Goal: Task Accomplishment & Management: Complete application form

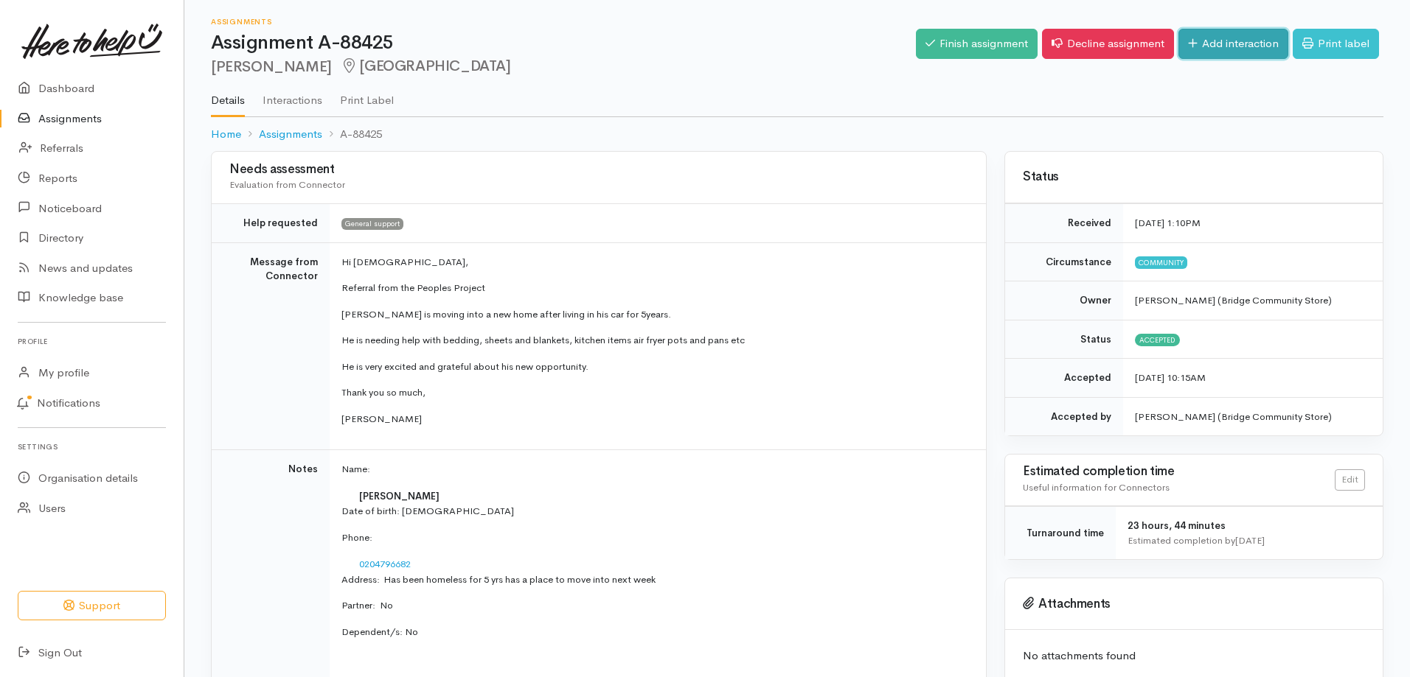
click at [1223, 43] on link "Add interaction" at bounding box center [1233, 44] width 110 height 30
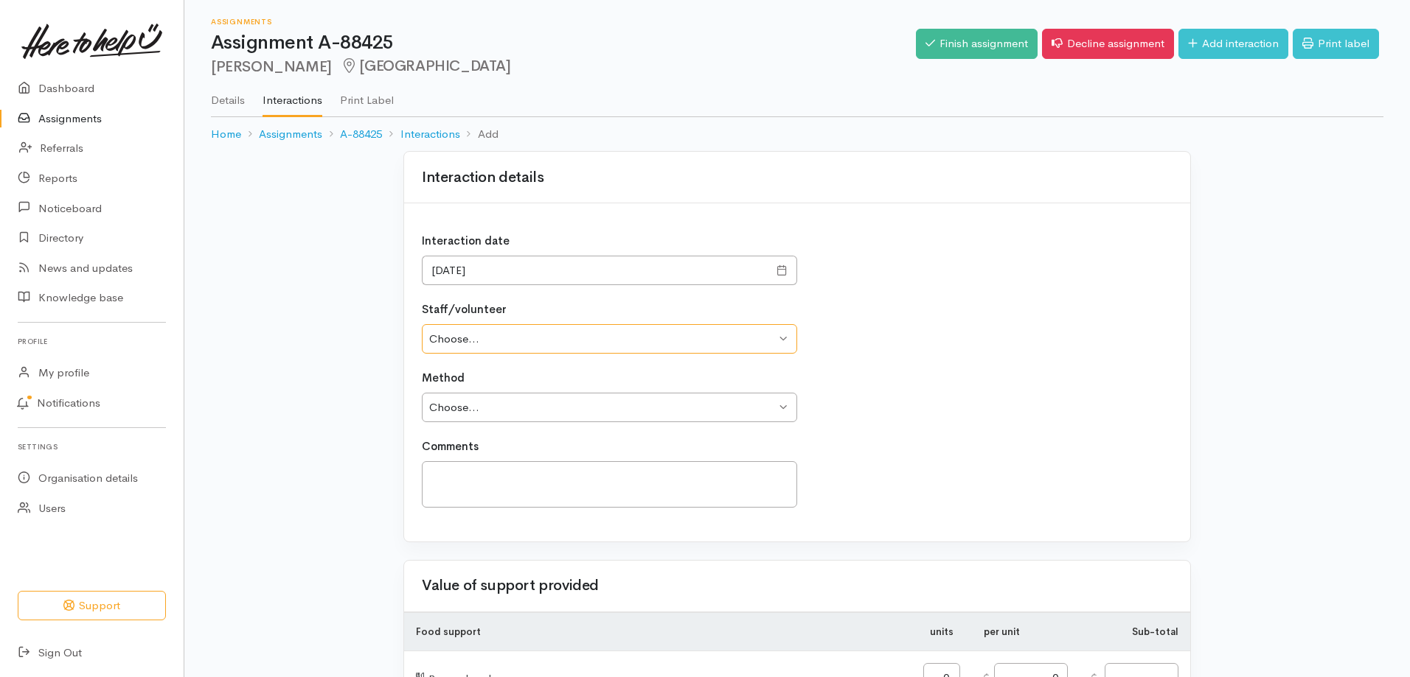
click at [597, 341] on select "Choose... Destiny Calhoon Destiny Calhoon" at bounding box center [609, 339] width 375 height 30
select select "2539"
click at [422, 324] on select "Choose... Destiny Calhoon Destiny Calhoon" at bounding box center [609, 339] width 375 height 30
click at [559, 408] on select "Choose... Phone Visit Other" at bounding box center [609, 408] width 375 height 30
select select "1"
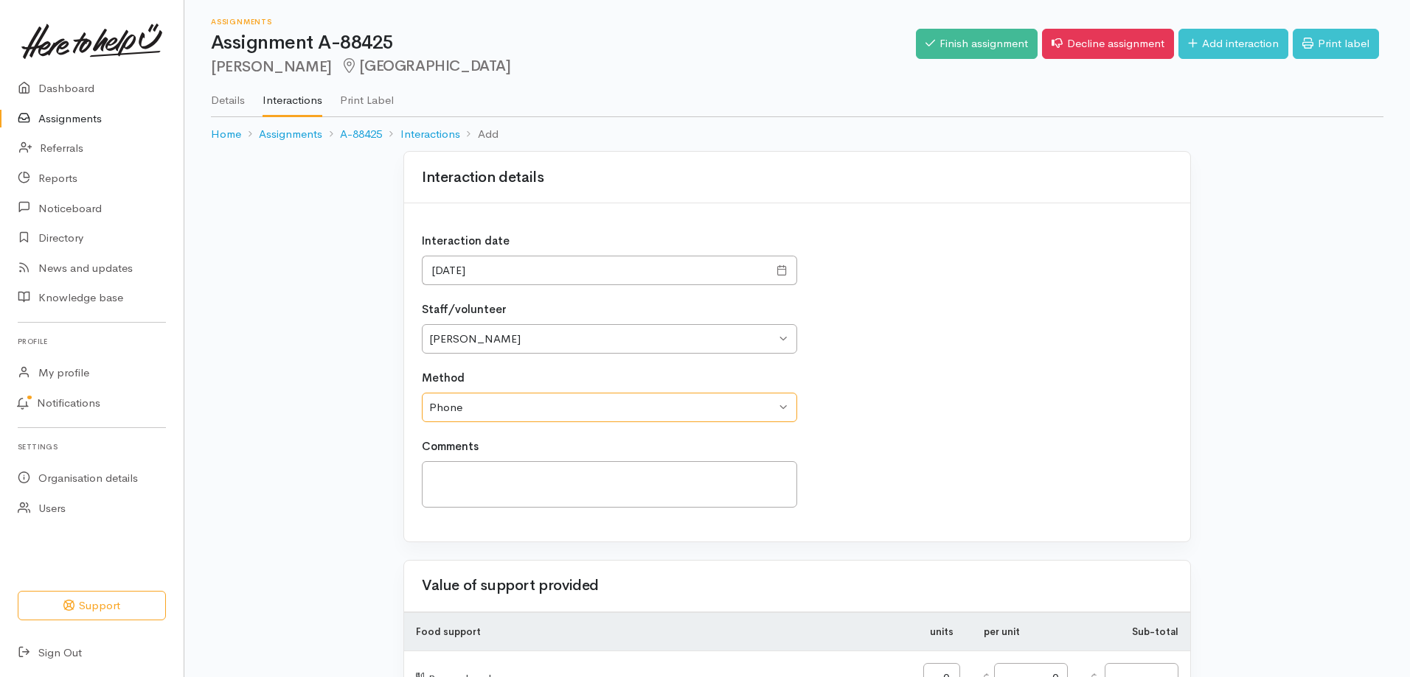
click at [422, 393] on select "Choose... Phone Visit Other" at bounding box center [609, 408] width 375 height 30
click at [521, 478] on textarea at bounding box center [609, 484] width 375 height 46
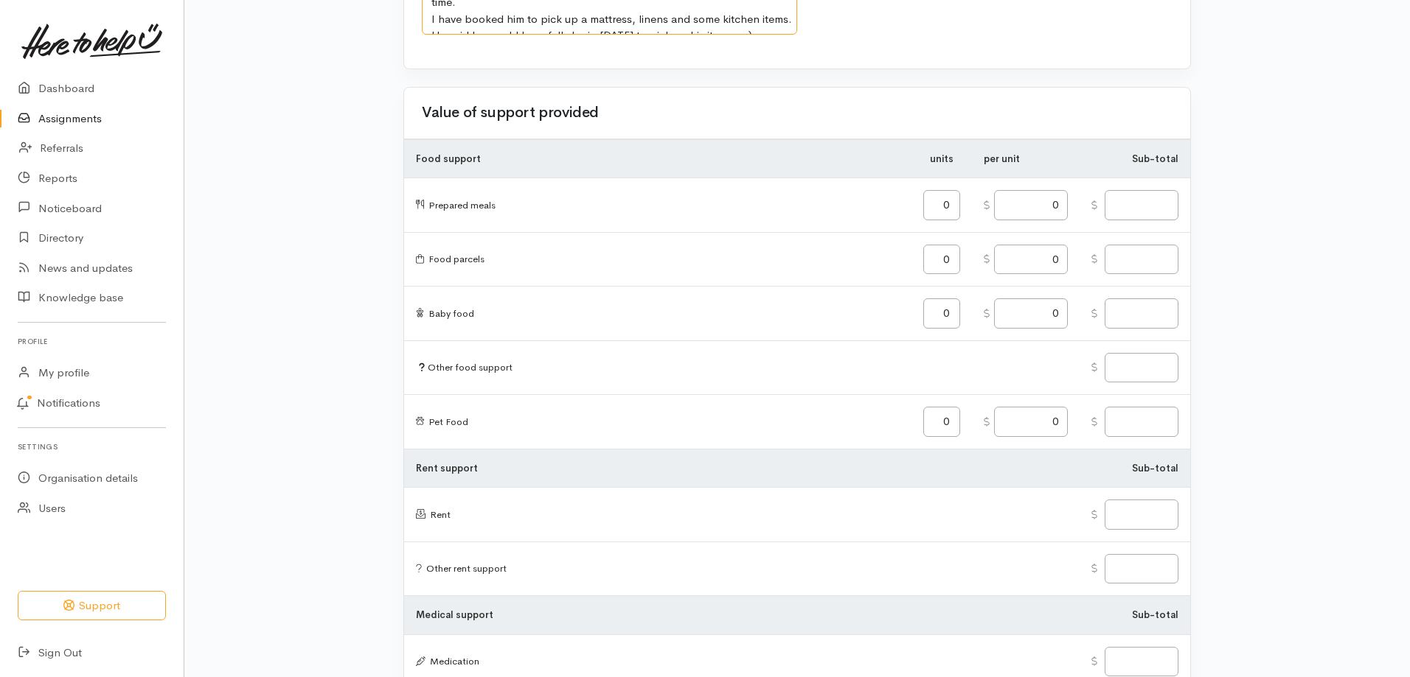
scroll to position [516, 0]
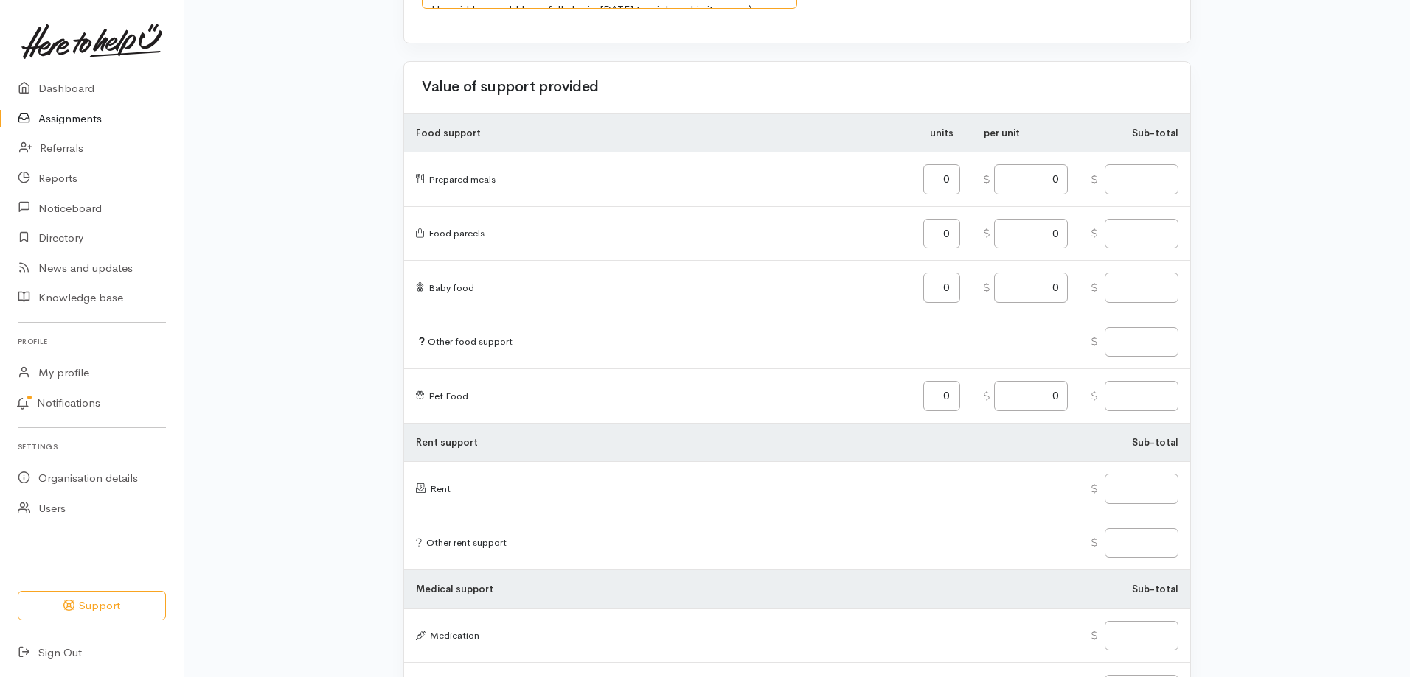
type textarea "Called Steven twice today. DId get a hold of him the second time. I have booked…"
click at [1134, 338] on input "text" at bounding box center [1141, 342] width 74 height 30
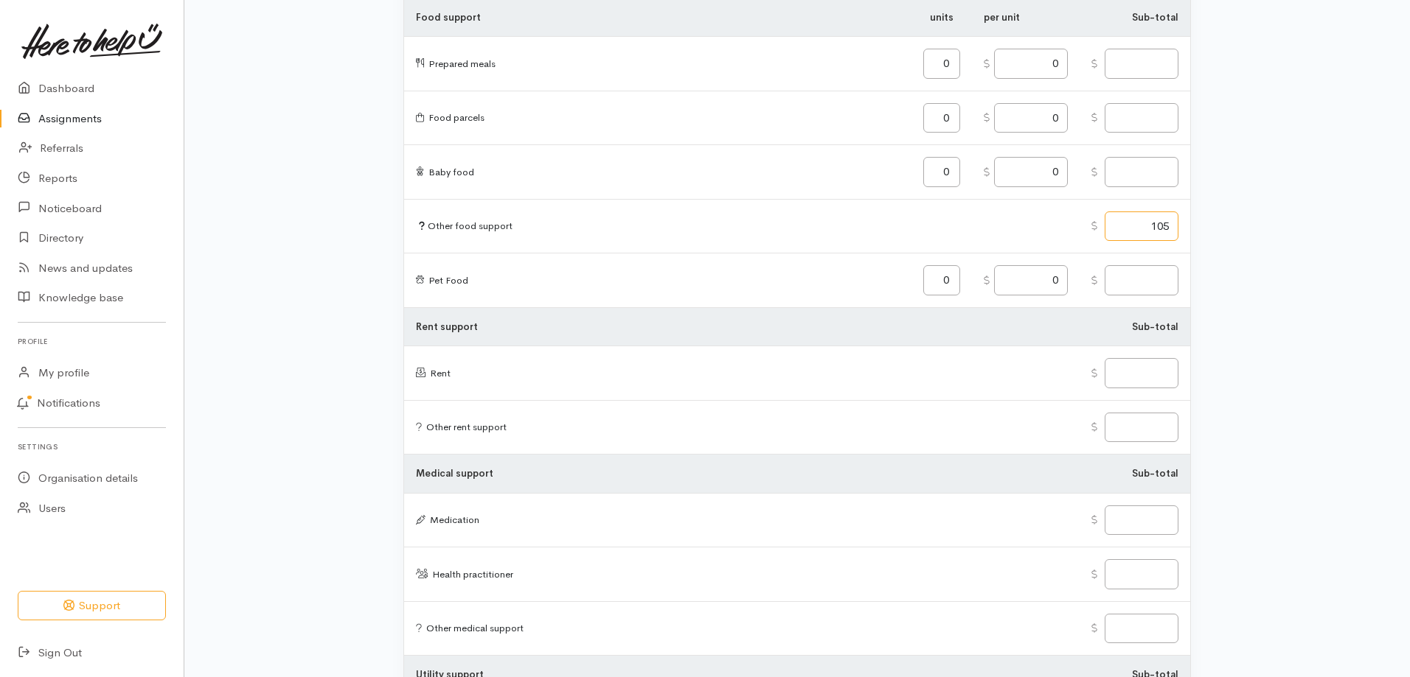
scroll to position [442, 0]
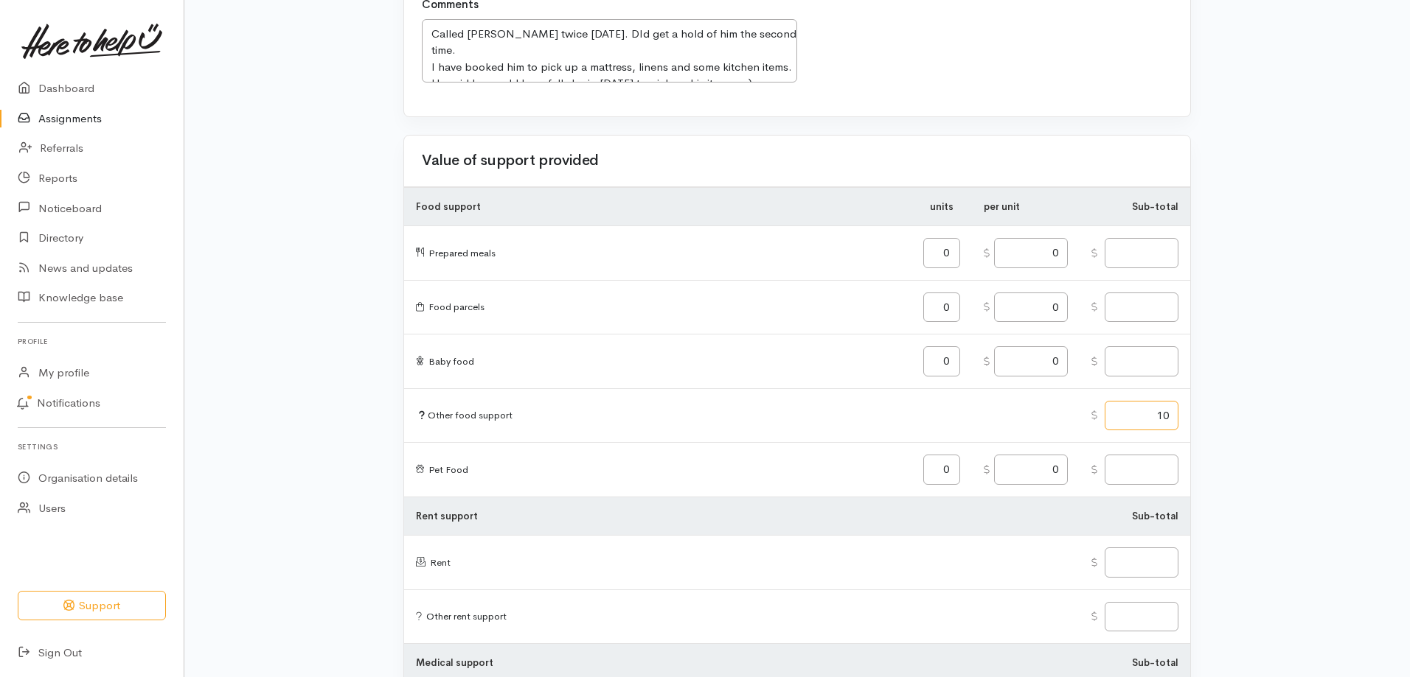
type input "1"
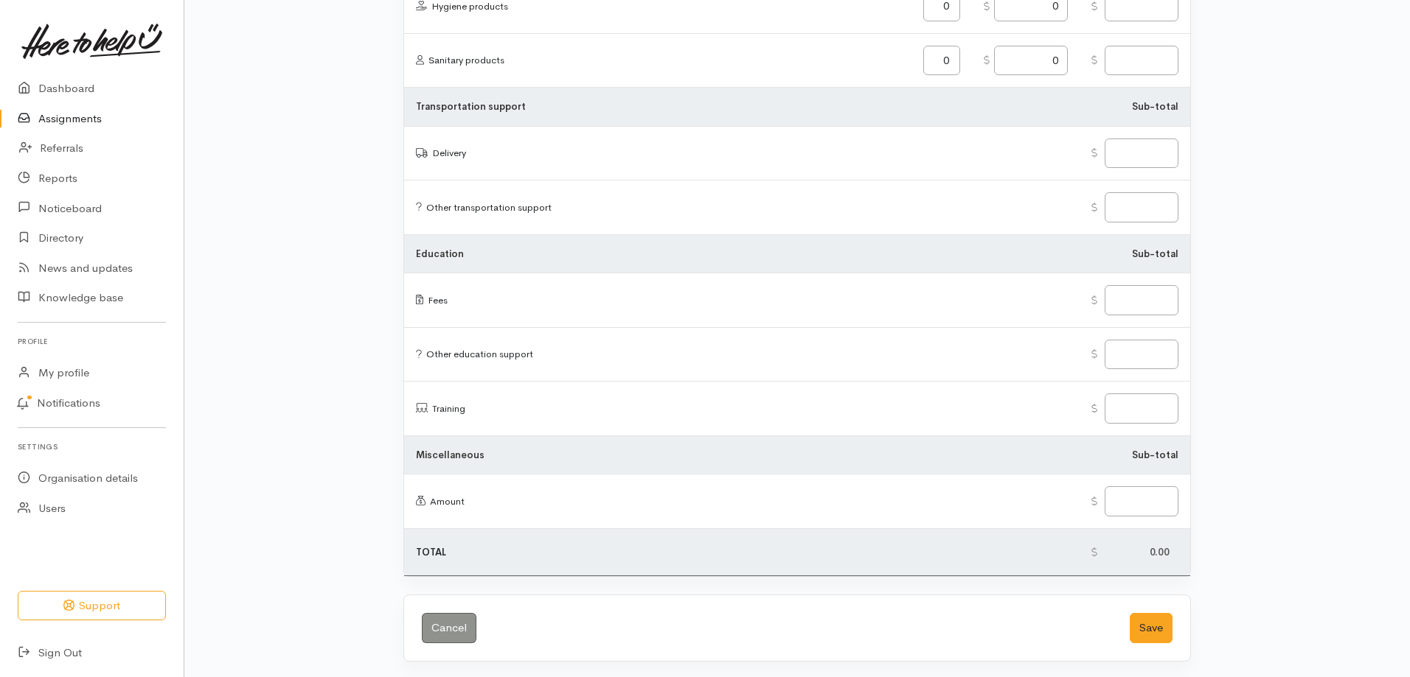
scroll to position [1713, 0]
click at [1136, 495] on input "text" at bounding box center [1141, 499] width 74 height 30
type input "105.00"
click at [1150, 623] on button "Save" at bounding box center [1150, 626] width 43 height 30
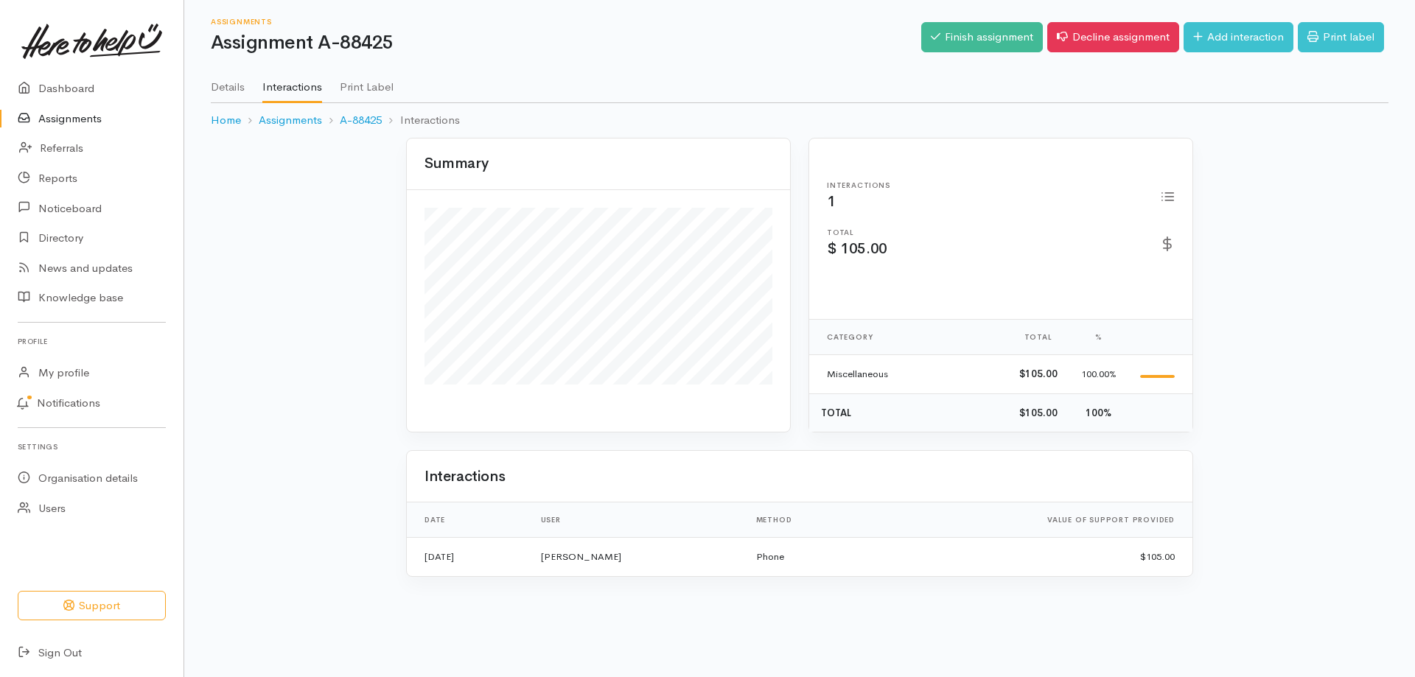
click at [91, 122] on link "Assignments" at bounding box center [92, 119] width 184 height 30
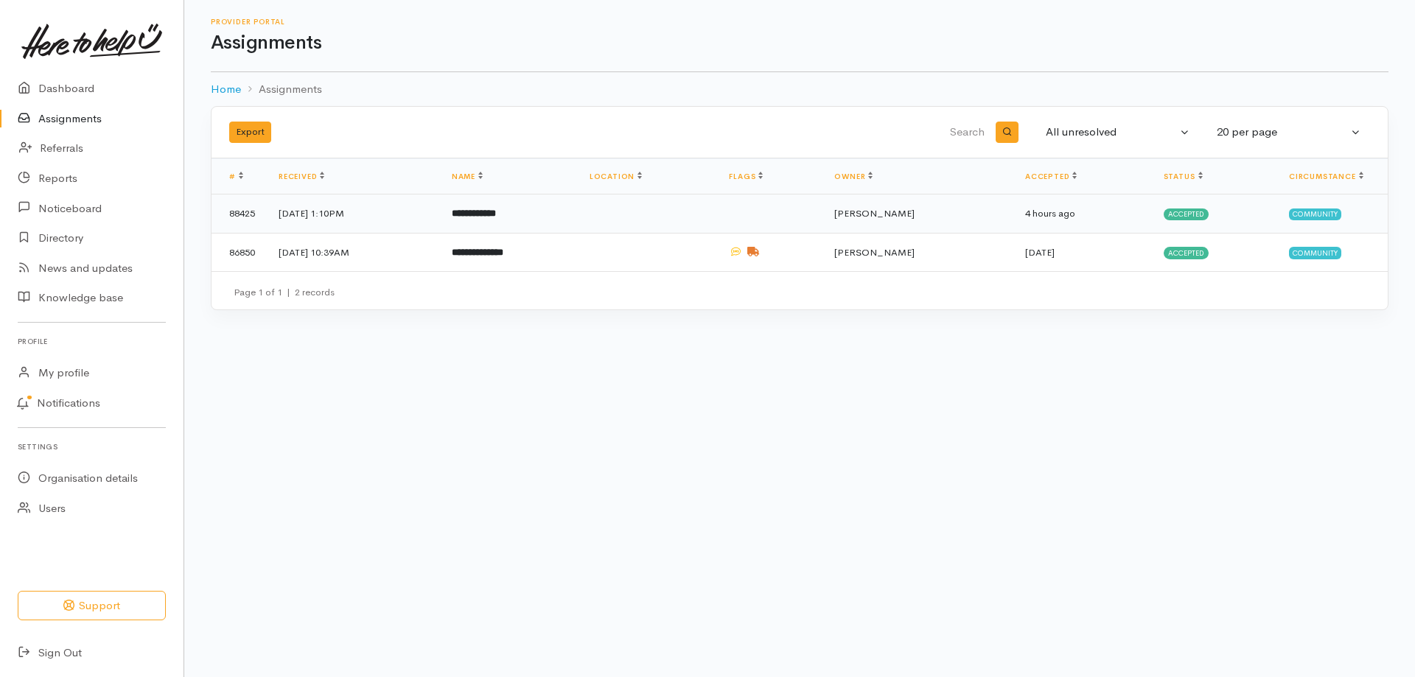
click at [365, 209] on td "[DATE] 1:10PM" at bounding box center [353, 214] width 173 height 39
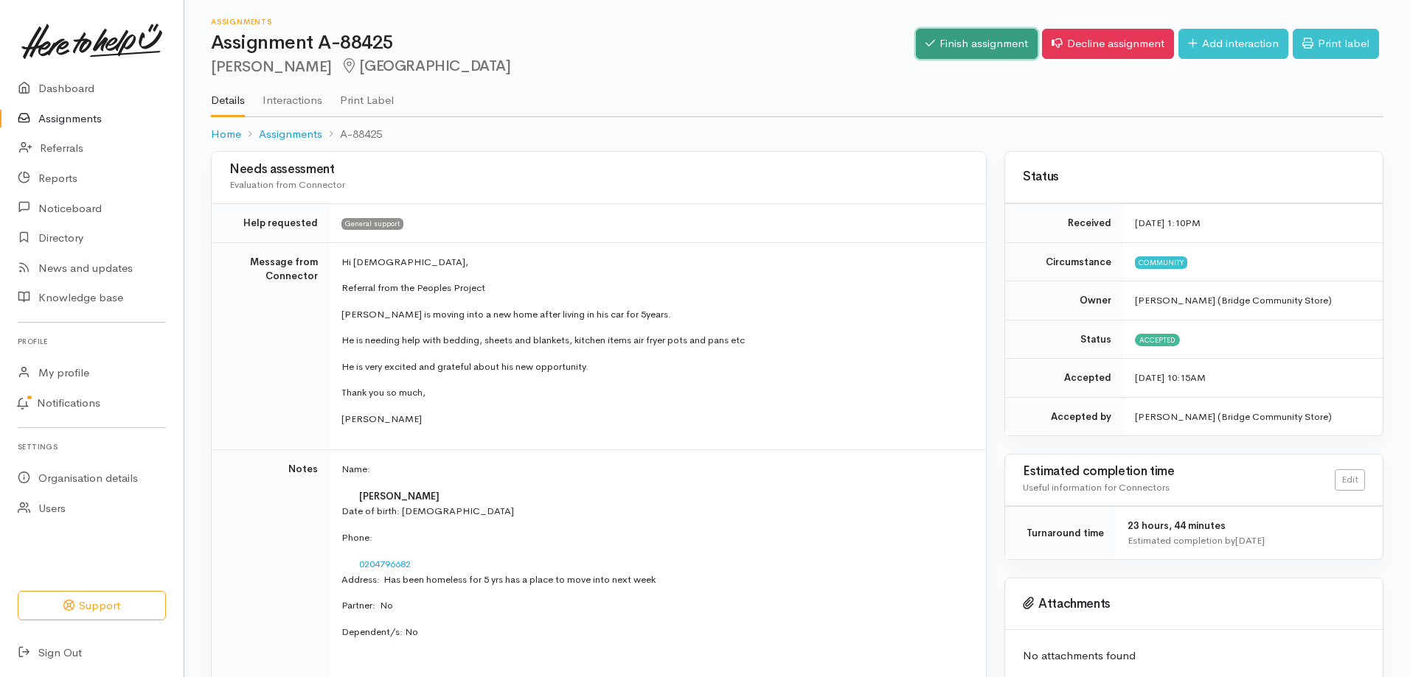
click at [994, 43] on link "Finish assignment" at bounding box center [977, 44] width 122 height 30
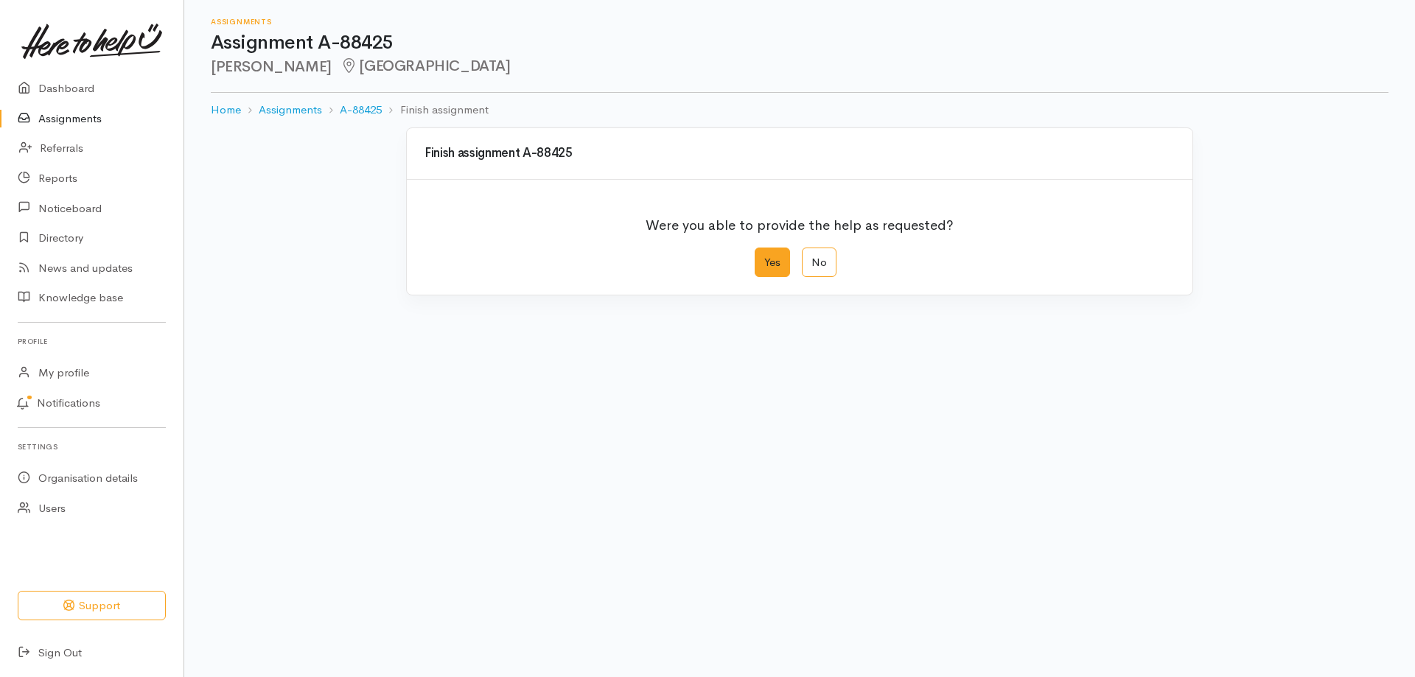
click at [759, 253] on label "Yes" at bounding box center [772, 263] width 35 height 30
click at [759, 253] on input "Yes" at bounding box center [760, 253] width 10 height 10
radio input "true"
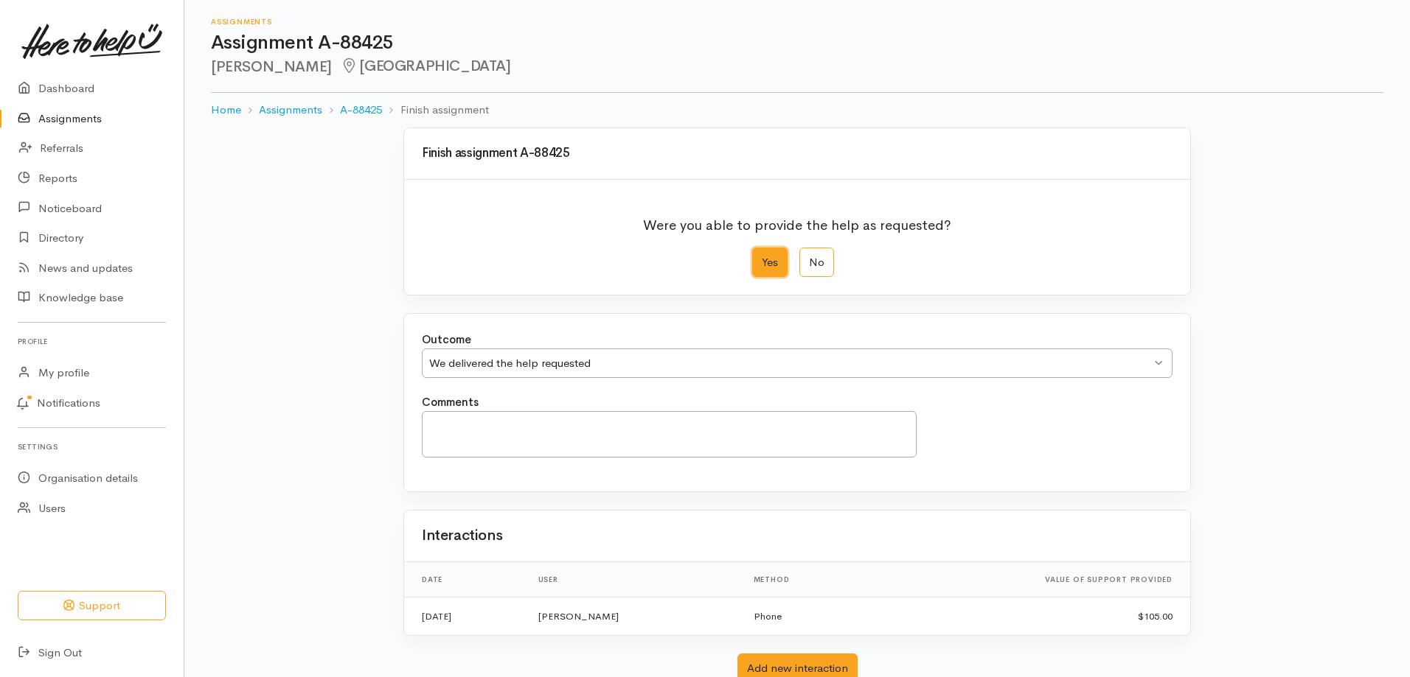
click at [662, 368] on div "We delivered the help requested" at bounding box center [790, 363] width 722 height 17
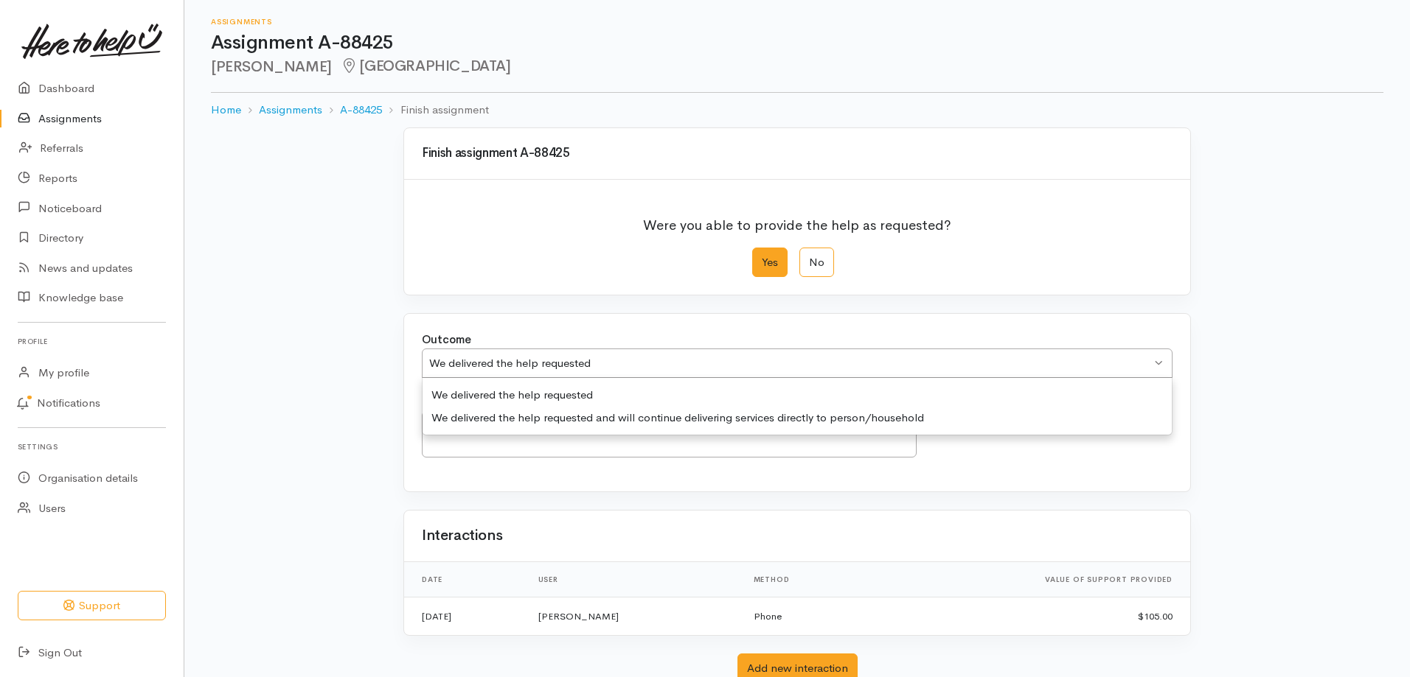
click at [662, 368] on div "We delivered the help requested" at bounding box center [790, 363] width 722 height 17
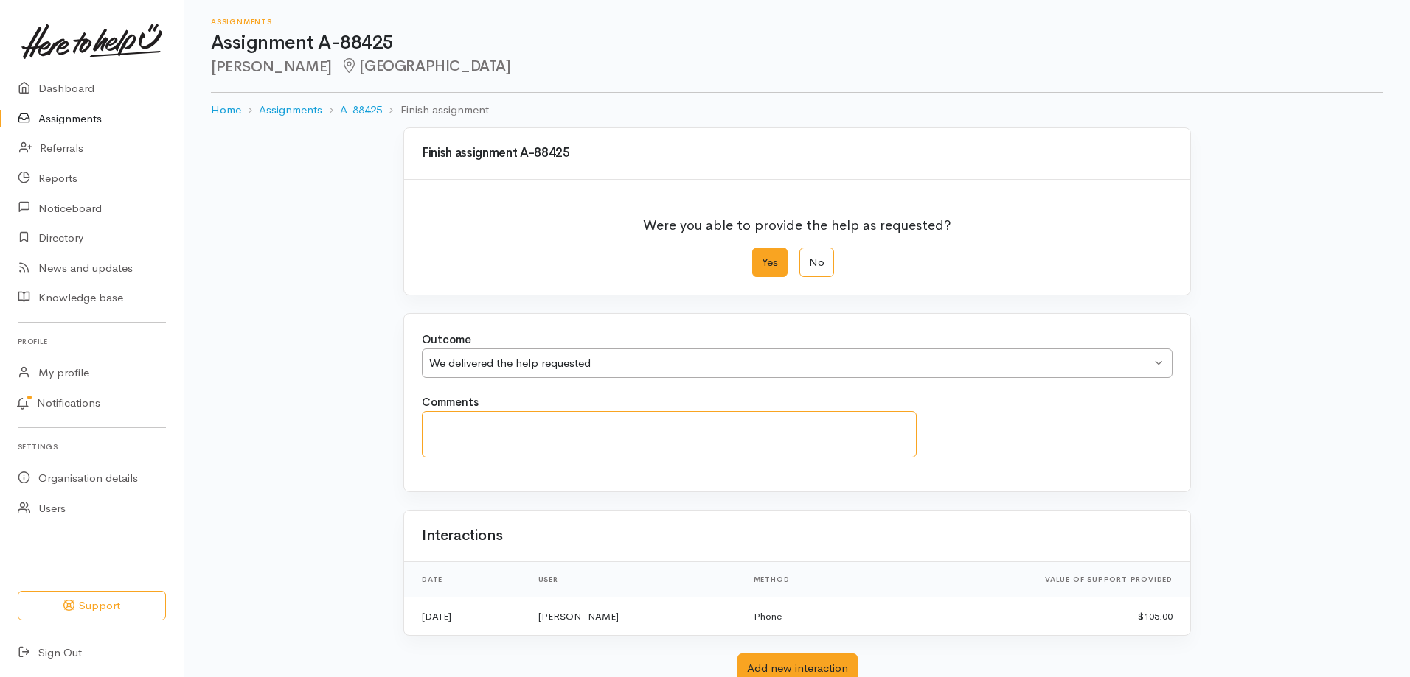
click at [602, 438] on textarea "Comments" at bounding box center [669, 434] width 495 height 46
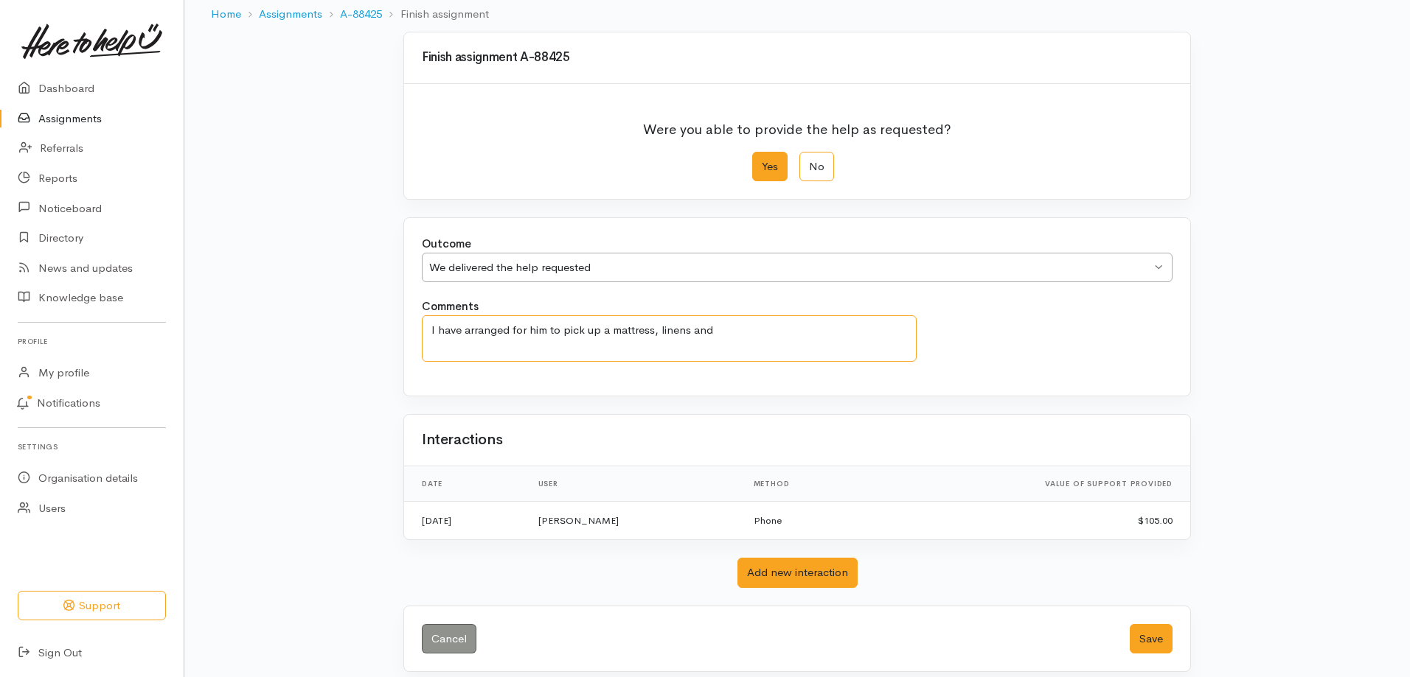
scroll to position [108, 0]
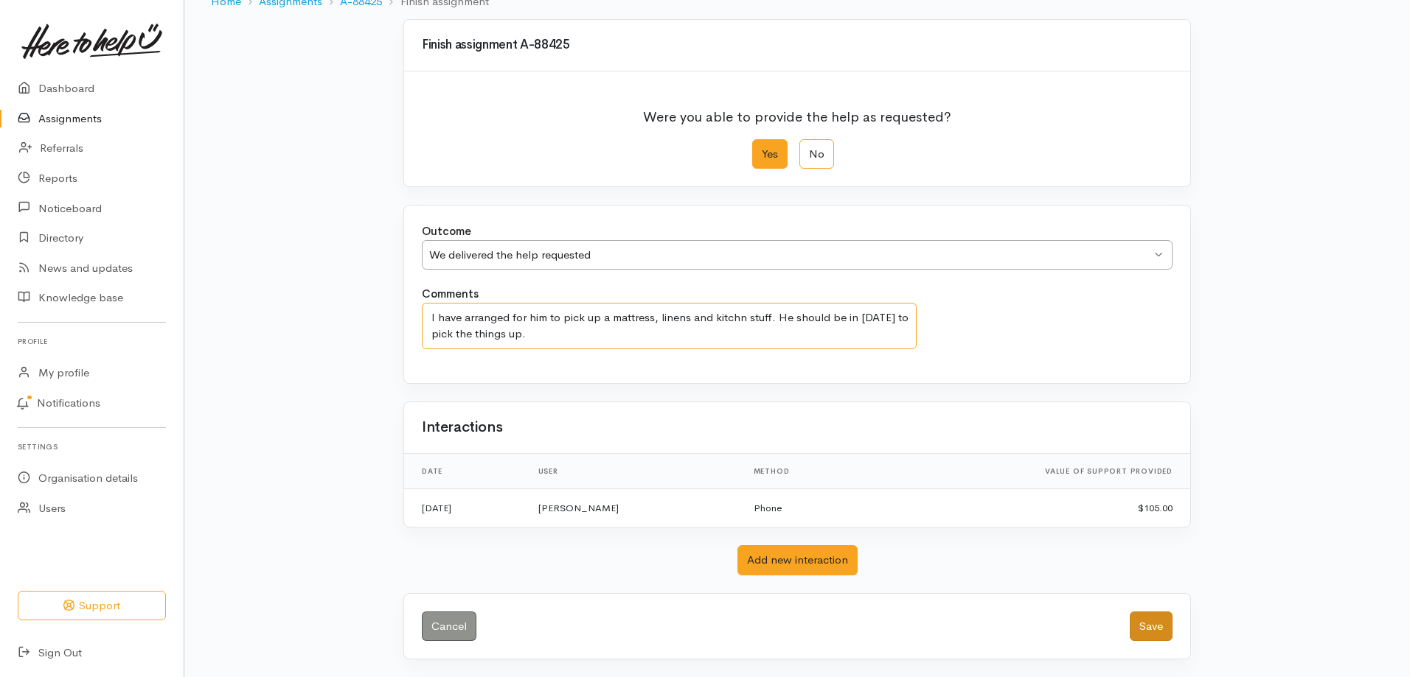
type textarea "I have arranged for him to pick up a mattress, linens and kitchn stuff. He shou…"
click at [1160, 626] on button "Save" at bounding box center [1150, 627] width 43 height 30
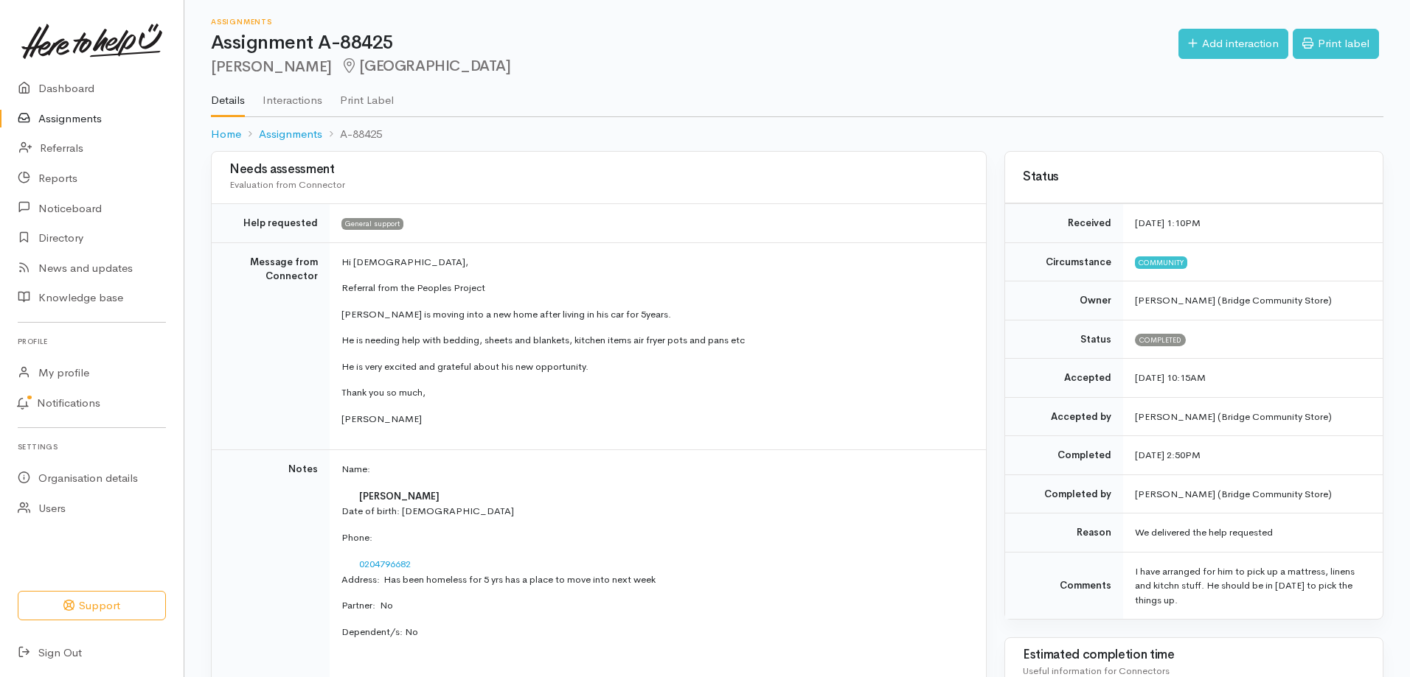
click at [98, 119] on link "Assignments" at bounding box center [92, 119] width 184 height 30
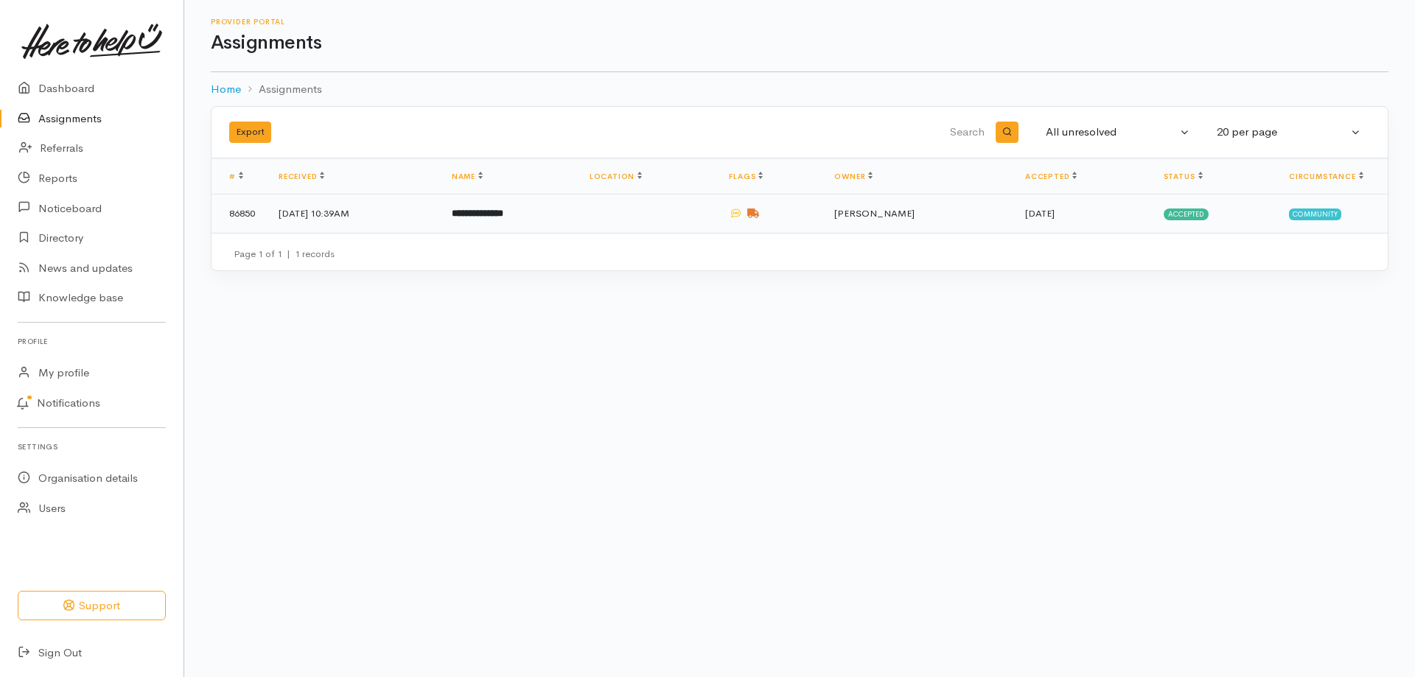
click at [351, 209] on td "23 Jul 2025, 10:39AM" at bounding box center [353, 214] width 173 height 38
